Goal: Task Accomplishment & Management: Complete application form

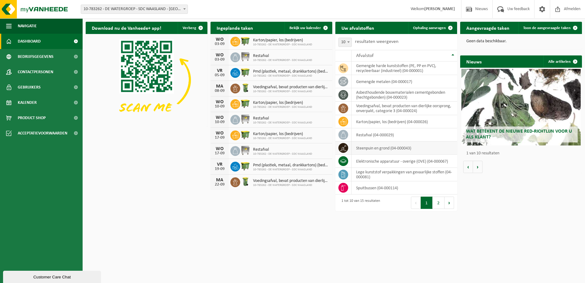
click at [381, 149] on td "steenpuin en grond (04-000043)" at bounding box center [405, 147] width 106 height 13
click at [342, 147] on icon at bounding box center [343, 148] width 6 height 6
click at [431, 27] on span "Ophaling aanvragen" at bounding box center [429, 28] width 33 height 4
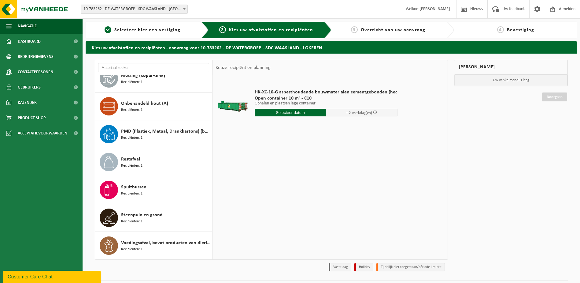
scroll to position [16, 0]
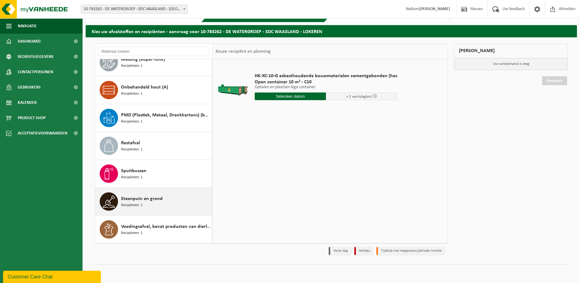
click at [140, 201] on span "Steenpuin en grond" at bounding box center [142, 198] width 42 height 7
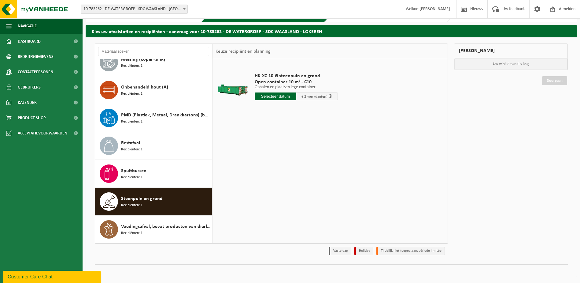
click at [275, 95] on input "text" at bounding box center [276, 96] width 42 height 8
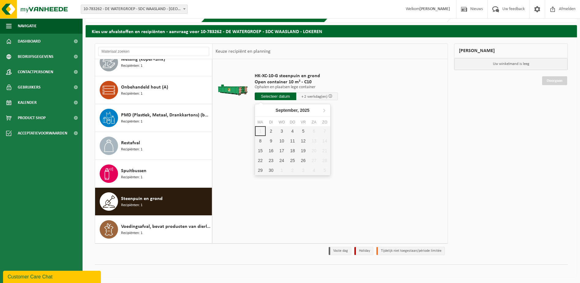
click at [260, 131] on div "1 2 3 4 5 6 7 8 9 10 11 12 13 14 15 16 17 18 19 20 21 22 23 24 25 26 27 28 29 3…" at bounding box center [292, 150] width 75 height 49
click at [259, 132] on div "1 2 3 4 5 6 7 8 9 10 11 12 13 14 15 16 17 18 19 20 21 22 23 24 25 26 27 28 29 3…" at bounding box center [292, 150] width 75 height 49
click at [273, 130] on div "2" at bounding box center [271, 131] width 11 height 10
type input "Van [DATE]"
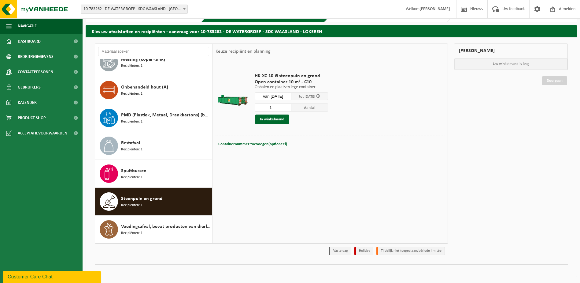
click at [283, 108] on input "1" at bounding box center [273, 107] width 37 height 8
type input "2"
click at [292, 106] on input "2" at bounding box center [273, 107] width 37 height 8
click at [333, 151] on div "Containernummer toevoegen(optioneel) Annuleren Containernummer toevoegen(option…" at bounding box center [330, 144] width 229 height 18
click at [273, 120] on button "In winkelmand" at bounding box center [273, 119] width 34 height 10
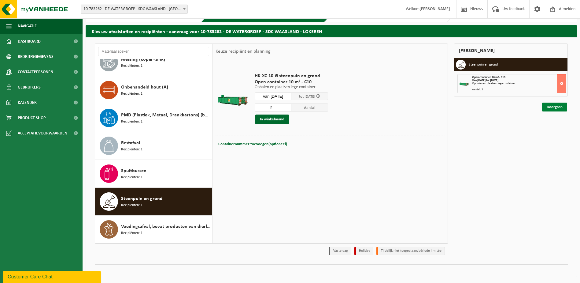
click at [557, 107] on link "Doorgaan" at bounding box center [555, 107] width 25 height 9
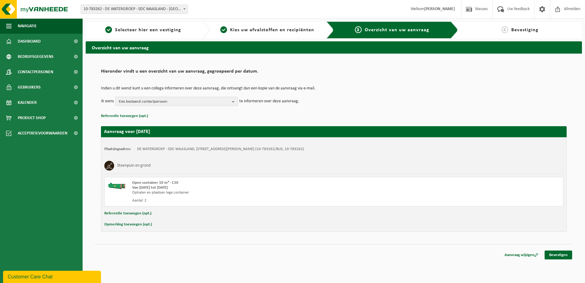
click at [233, 102] on b "button" at bounding box center [235, 101] width 6 height 9
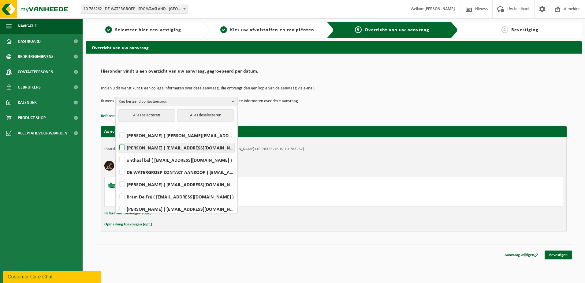
click at [121, 147] on label "JOKE BRENNING ( joke.brenning@dewatergroep.be )" at bounding box center [176, 147] width 116 height 9
click at [117, 140] on input "JOKE BRENNING ( joke.brenning@dewatergroep.be )" at bounding box center [117, 140] width 0 height 0
checkbox input "true"
click at [368, 102] on td "Ik wens JOKE BRENNING Alles selecteren Alles deselecteren RUDY BRASSAERT ( rudy…" at bounding box center [334, 101] width 466 height 9
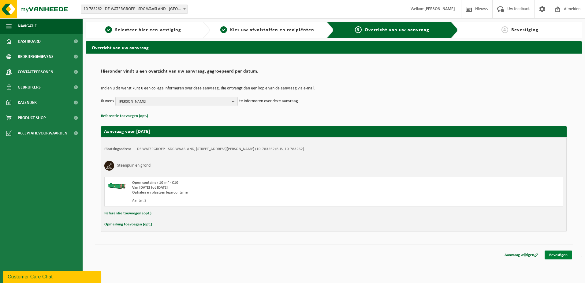
click at [556, 255] on link "Bevestigen" at bounding box center [559, 254] width 28 height 9
